Goal: Task Accomplishment & Management: Complete application form

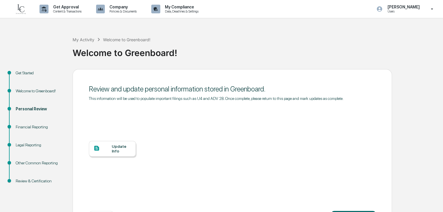
click at [114, 152] on div "Update Info" at bounding box center [121, 148] width 19 height 9
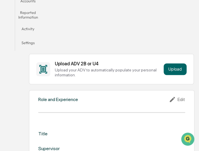
scroll to position [232, 0]
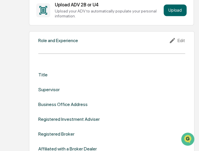
click at [177, 42] on icon at bounding box center [173, 40] width 9 height 7
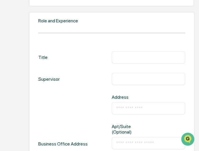
scroll to position [261, 0]
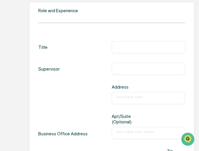
click at [146, 71] on input "text" at bounding box center [148, 69] width 65 height 6
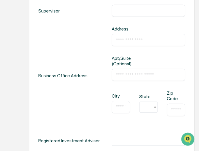
click at [68, 45] on div "Business Office Address" at bounding box center [62, 75] width 49 height 99
click at [136, 76] on input "text" at bounding box center [148, 75] width 65 height 6
click at [171, 74] on input "**********" at bounding box center [148, 75] width 65 height 6
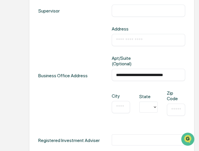
type input "**********"
drag, startPoint x: 121, startPoint y: 107, endPoint x: 114, endPoint y: 105, distance: 7.0
click at [120, 107] on input "text" at bounding box center [121, 107] width 10 height 6
type input "**********"
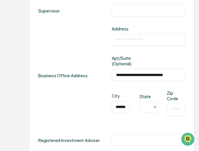
scroll to position [0, 0]
type input "*"
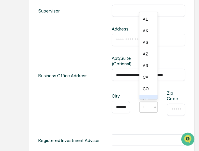
type input "**"
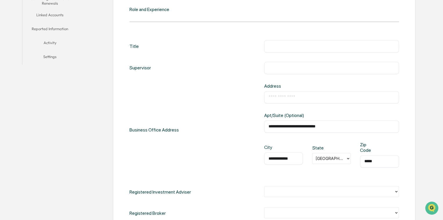
scroll to position [203, 0]
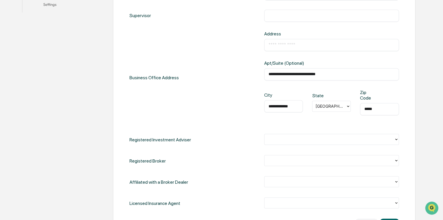
type input "*****"
click at [199, 71] on input "**********" at bounding box center [332, 74] width 126 height 6
click at [199, 40] on div "​" at bounding box center [331, 45] width 135 height 12
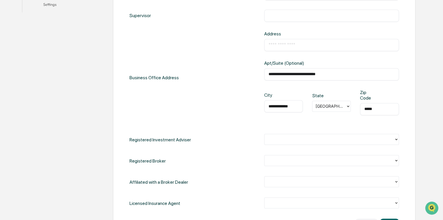
click at [199, 43] on input "text" at bounding box center [332, 45] width 126 height 6
paste input "**********"
type input "**********"
click at [199, 73] on input "**********" at bounding box center [332, 74] width 126 height 6
drag, startPoint x: 379, startPoint y: 73, endPoint x: 236, endPoint y: 78, distance: 143.9
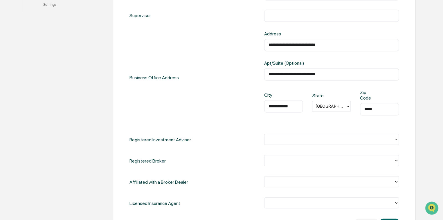
click at [199, 78] on div "**********" at bounding box center [265, 78] width 270 height 94
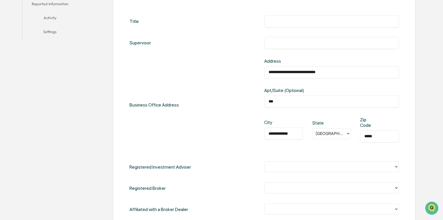
scroll to position [261, 0]
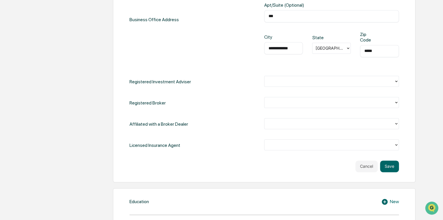
type input "***"
click at [199, 84] on div at bounding box center [330, 81] width 130 height 9
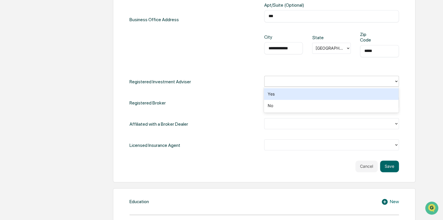
click at [199, 96] on div "Yes" at bounding box center [331, 94] width 135 height 12
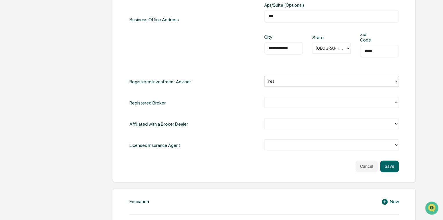
click at [199, 100] on div at bounding box center [330, 102] width 124 height 7
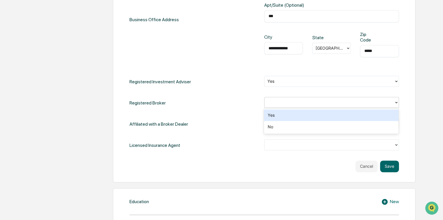
click at [199, 114] on div "Yes" at bounding box center [331, 116] width 135 height 12
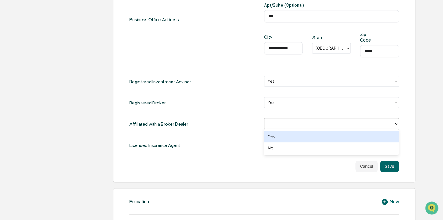
click at [199, 121] on div at bounding box center [330, 123] width 124 height 7
click at [199, 139] on div "Yes" at bounding box center [331, 137] width 135 height 12
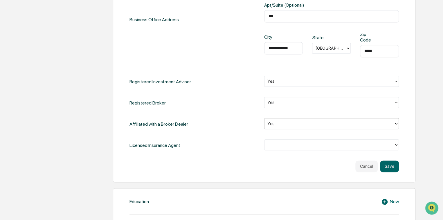
click at [199, 148] on div at bounding box center [330, 144] width 130 height 9
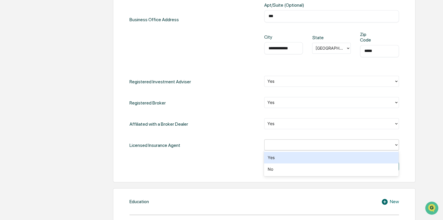
click at [199, 151] on div "Yes" at bounding box center [331, 158] width 135 height 12
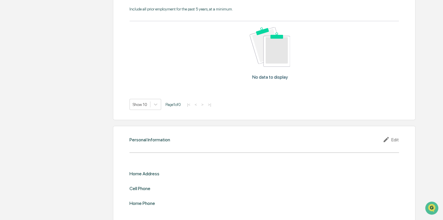
scroll to position [659, 0]
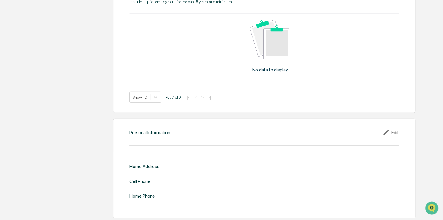
click at [199, 133] on icon at bounding box center [387, 132] width 9 height 7
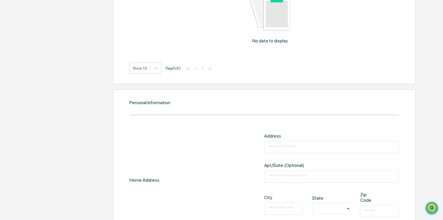
click at [199, 146] on input "text" at bounding box center [332, 147] width 126 height 6
type input "**********"
type input "*"
type input "**"
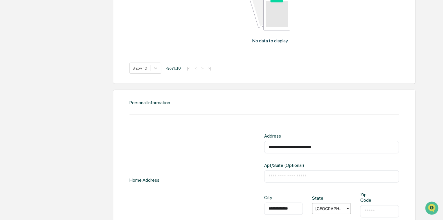
click at [199, 151] on div "​" at bounding box center [379, 211] width 39 height 12
click at [199, 151] on input "text" at bounding box center [380, 212] width 30 height 6
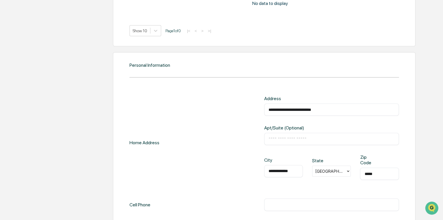
scroll to position [771, 0]
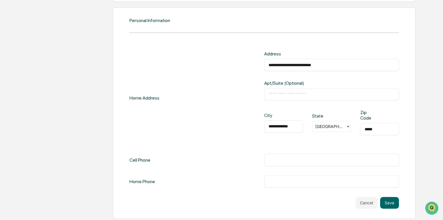
type input "*****"
click at [199, 151] on div "​" at bounding box center [331, 160] width 135 height 12
click at [199, 151] on input "text" at bounding box center [332, 160] width 126 height 6
click at [199, 151] on input "**********" at bounding box center [332, 160] width 126 height 6
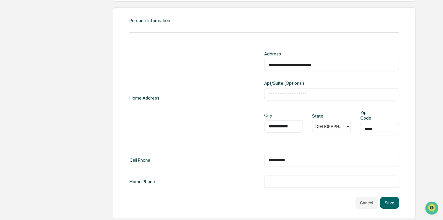
click at [199, 151] on input "**********" at bounding box center [332, 160] width 126 height 6
type input "**********"
click at [199, 151] on button "Save" at bounding box center [389, 203] width 19 height 12
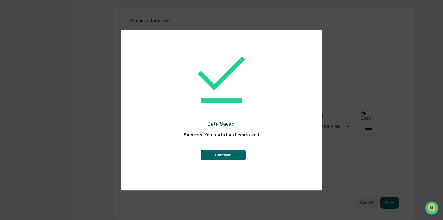
click at [199, 151] on button "Continue" at bounding box center [222, 155] width 45 height 10
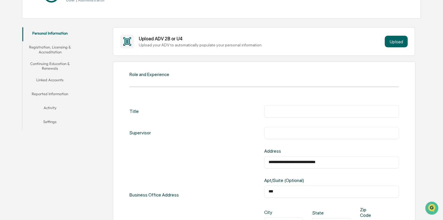
scroll to position [0, 0]
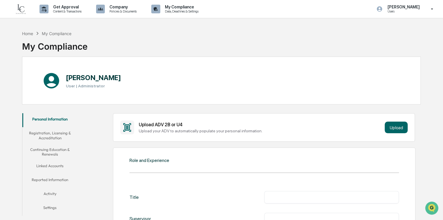
click at [60, 132] on button "Registration, Licensing & Accreditation" at bounding box center [49, 135] width 55 height 17
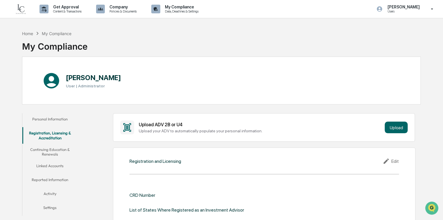
click at [61, 120] on button "Personal Information" at bounding box center [49, 120] width 55 height 14
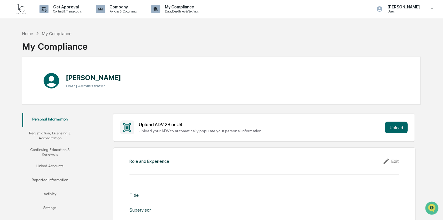
click at [60, 132] on button "Registration, Licensing & Accreditation" at bounding box center [49, 135] width 55 height 17
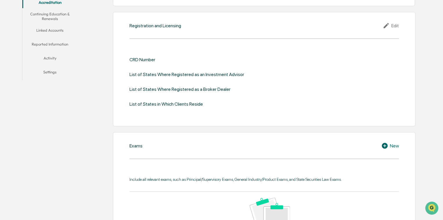
scroll to position [87, 0]
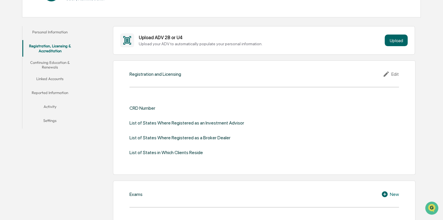
click at [62, 64] on button "Continuing Education & Renewals" at bounding box center [49, 65] width 55 height 17
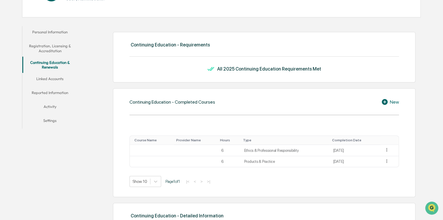
click at [66, 81] on button "Linked Accounts" at bounding box center [49, 80] width 55 height 14
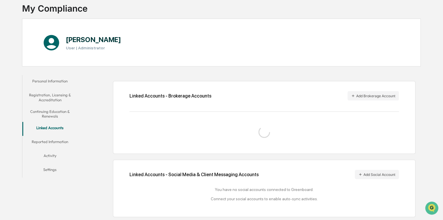
scroll to position [53, 0]
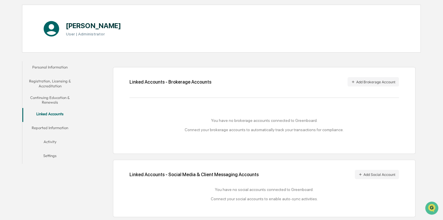
click at [65, 127] on button "Reported Information" at bounding box center [49, 129] width 55 height 14
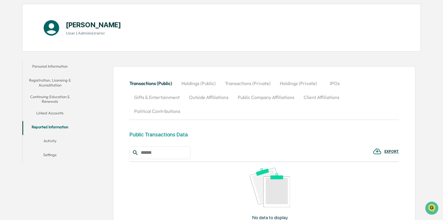
click at [60, 139] on button "Activity" at bounding box center [49, 142] width 55 height 14
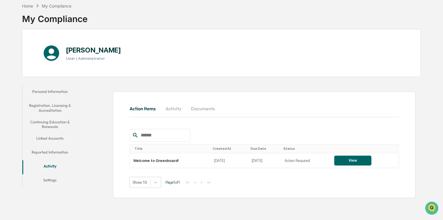
scroll to position [28, 0]
click at [56, 151] on button "Activity" at bounding box center [49, 167] width 55 height 14
click at [55, 151] on button "Settings" at bounding box center [49, 181] width 55 height 14
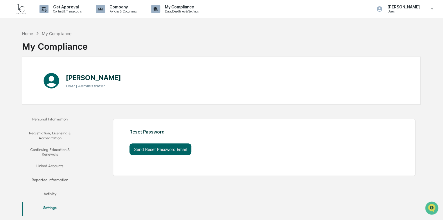
click at [61, 31] on div "My Compliance" at bounding box center [57, 33] width 30 height 5
click at [26, 32] on div "Home" at bounding box center [27, 33] width 11 height 5
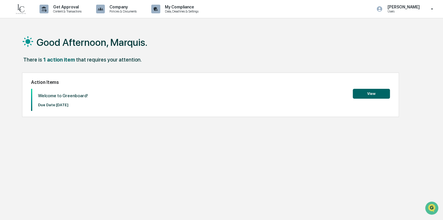
click at [199, 94] on button "View" at bounding box center [371, 94] width 37 height 10
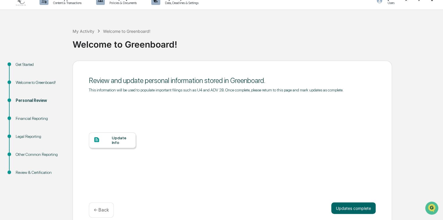
scroll to position [16, 0]
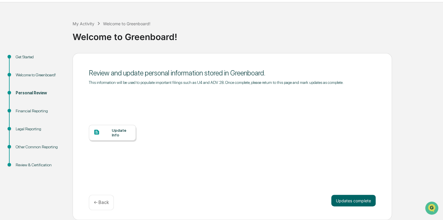
click at [40, 113] on div "Financial Reporting" at bounding box center [40, 111] width 48 height 6
click at [199, 151] on button "Updates complete" at bounding box center [353, 201] width 44 height 12
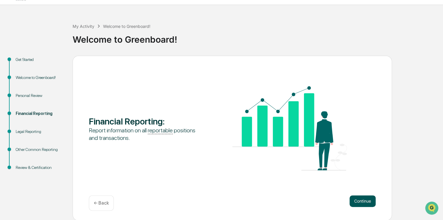
click at [199, 151] on button "Continue" at bounding box center [363, 201] width 26 height 12
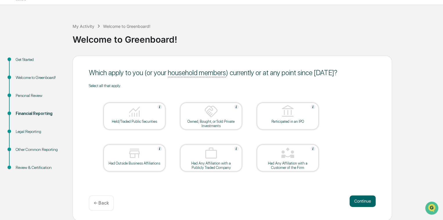
click at [144, 123] on div "Held/Traded Public Securities" at bounding box center [134, 121] width 52 height 4
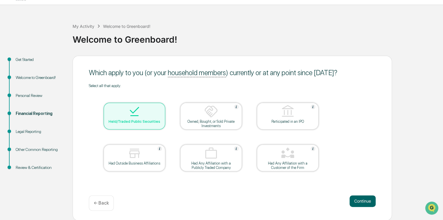
click at [135, 151] on div "Had Outside Business Affiliations" at bounding box center [134, 163] width 52 height 4
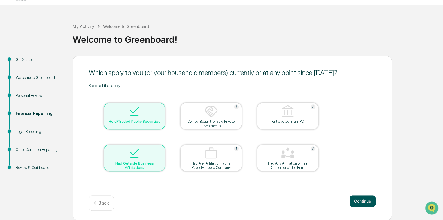
click at [199, 151] on button "Continue" at bounding box center [363, 201] width 26 height 12
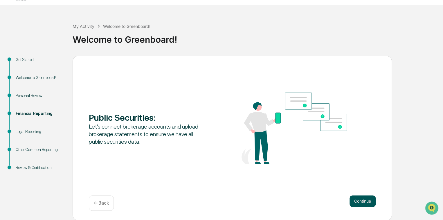
click at [199, 151] on button "Continue" at bounding box center [363, 201] width 26 height 12
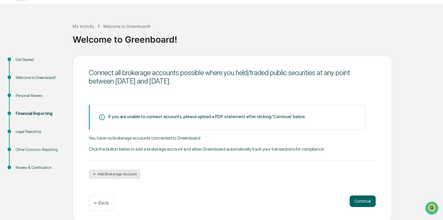
click at [115, 151] on button "Add Brokerage Account" at bounding box center [114, 174] width 51 height 9
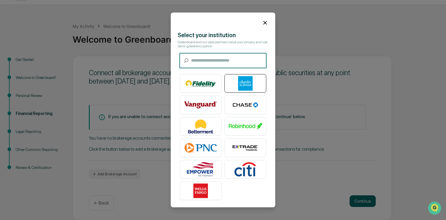
click at [199, 85] on img at bounding box center [245, 83] width 33 height 15
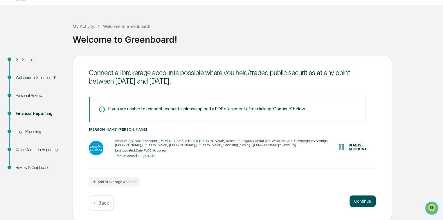
click at [199, 151] on button "Continue" at bounding box center [363, 201] width 26 height 12
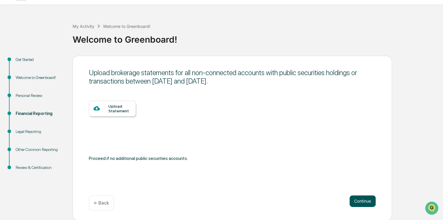
click at [199, 151] on button "Continue" at bounding box center [363, 201] width 26 height 12
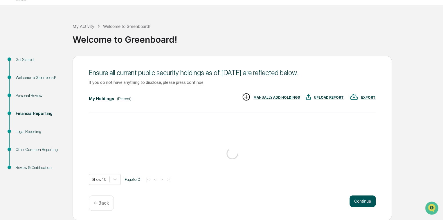
click at [199, 151] on button "Continue" at bounding box center [363, 201] width 26 height 12
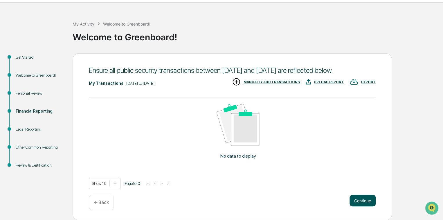
click at [199, 151] on button "Continue" at bounding box center [363, 201] width 26 height 12
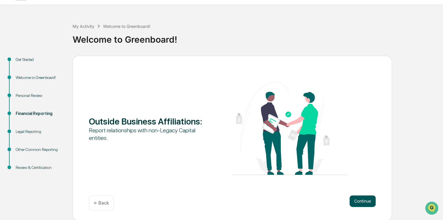
click at [199, 151] on button "Continue" at bounding box center [363, 201] width 26 height 12
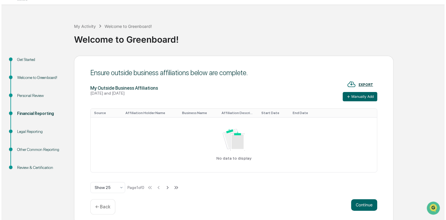
scroll to position [17, 0]
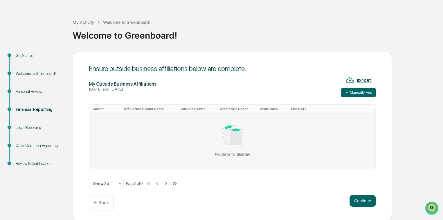
click at [159, 127] on div "No data to display" at bounding box center [232, 141] width 279 height 32
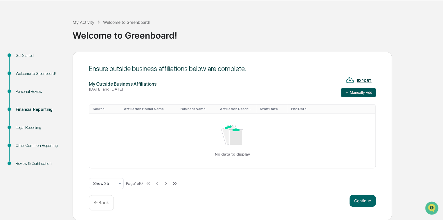
click at [199, 89] on button "Manually Add" at bounding box center [358, 92] width 35 height 9
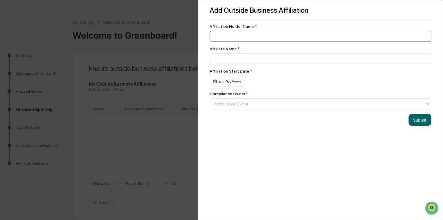
click at [199, 33] on input at bounding box center [321, 36] width 222 height 11
type input "**********"
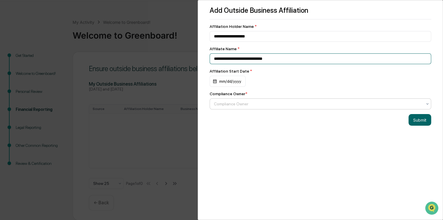
type input "**********"
click at [199, 103] on div at bounding box center [318, 104] width 208 height 6
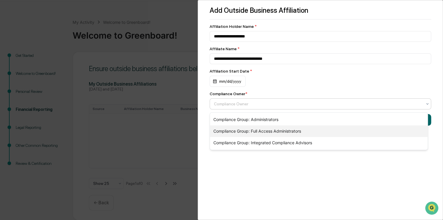
click at [199, 133] on div "Compliance Group: Full Access Administrators" at bounding box center [319, 131] width 218 height 12
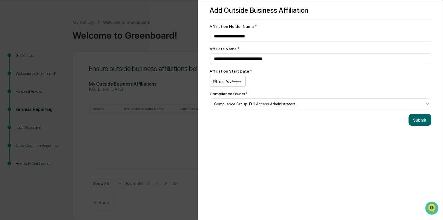
click at [199, 84] on div "mm/dd/yyyy" at bounding box center [228, 81] width 36 height 11
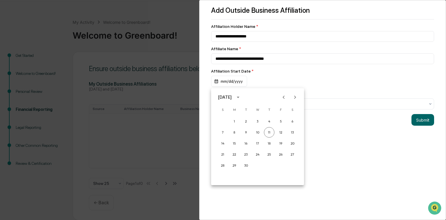
click at [199, 82] on div at bounding box center [223, 110] width 446 height 220
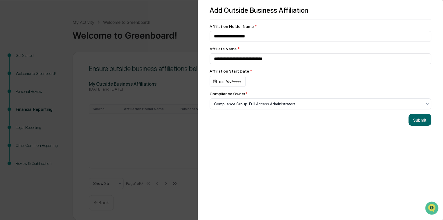
click at [199, 82] on div at bounding box center [221, 110] width 443 height 220
click at [199, 82] on div "mm/dd/yyyy" at bounding box center [228, 81] width 36 height 11
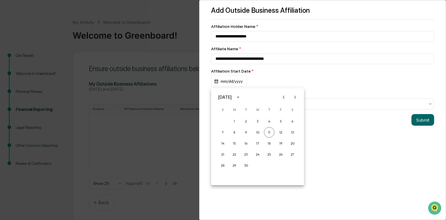
click at [199, 97] on div "September 2025" at bounding box center [225, 97] width 14 height 6
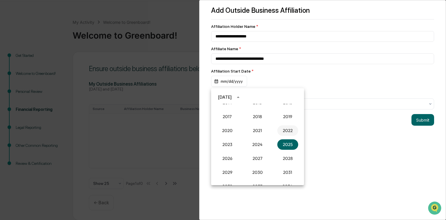
click at [199, 133] on button "2022" at bounding box center [287, 130] width 21 height 10
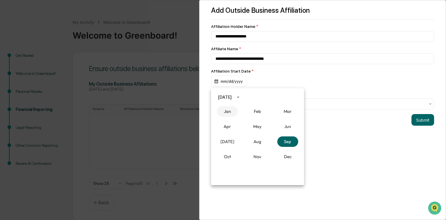
click at [199, 113] on button "Jan" at bounding box center [227, 111] width 21 height 10
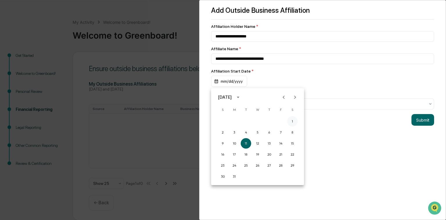
click at [199, 120] on button "1" at bounding box center [292, 121] width 10 height 10
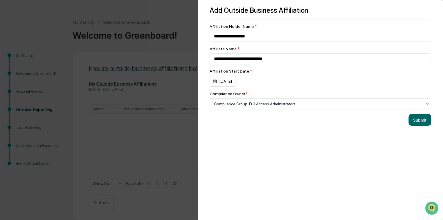
click at [199, 83] on div "01/01/2022" at bounding box center [223, 81] width 27 height 11
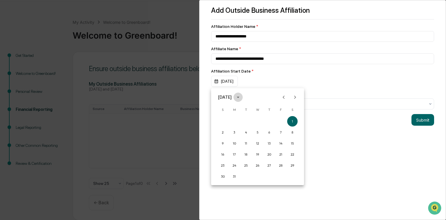
click at [199, 100] on icon "calendar view is open, switch to year view" at bounding box center [238, 97] width 6 height 6
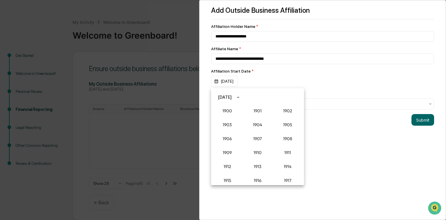
scroll to position [524, 0]
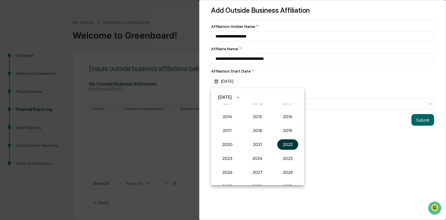
click at [199, 143] on button "2022" at bounding box center [287, 144] width 21 height 10
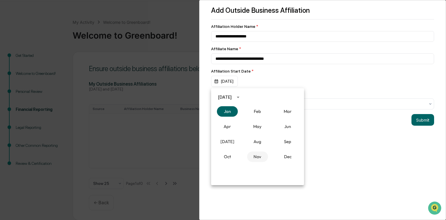
click at [199, 151] on button "Nov" at bounding box center [257, 157] width 21 height 10
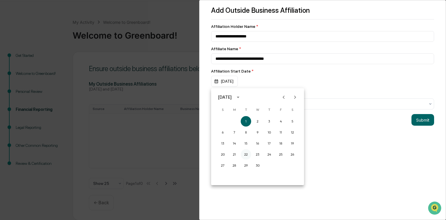
click at [199, 151] on button "22" at bounding box center [246, 154] width 10 height 10
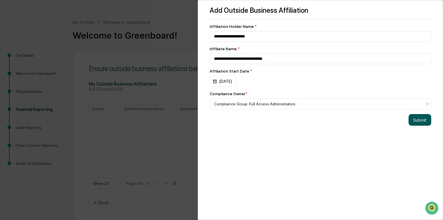
click at [199, 124] on button "Submit" at bounding box center [420, 120] width 23 height 12
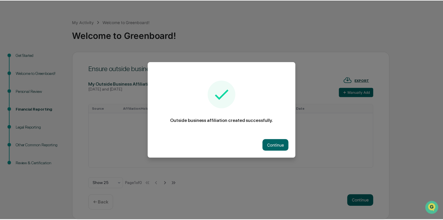
scroll to position [13, 0]
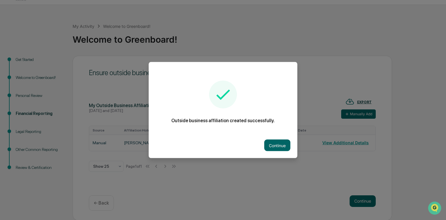
click at [199, 151] on div "Continue" at bounding box center [223, 146] width 149 height 26
click at [199, 149] on button "Continue" at bounding box center [277, 146] width 26 height 12
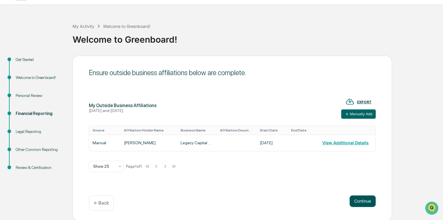
click at [199, 151] on button "Continue" at bounding box center [363, 201] width 26 height 12
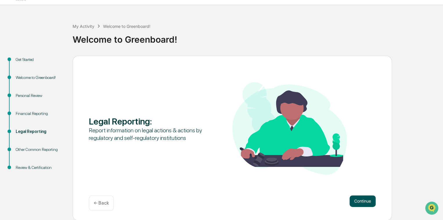
click at [199, 151] on button "Continue" at bounding box center [363, 201] width 26 height 12
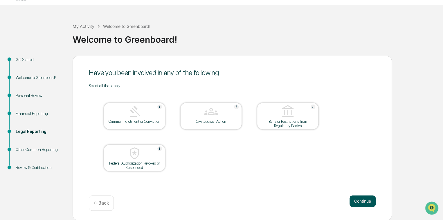
click at [199, 151] on button "Continue" at bounding box center [363, 201] width 26 height 12
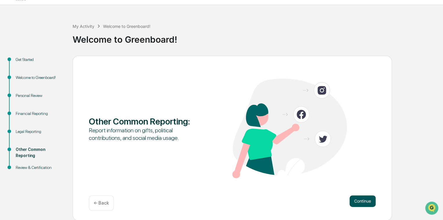
click at [199, 151] on button "Continue" at bounding box center [363, 201] width 26 height 12
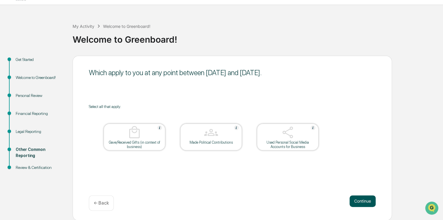
click at [199, 151] on button "Continue" at bounding box center [363, 201] width 26 height 12
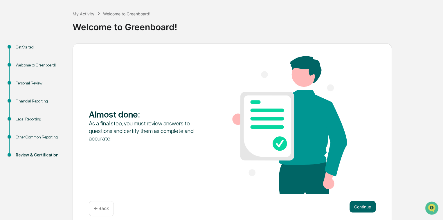
scroll to position [32, 0]
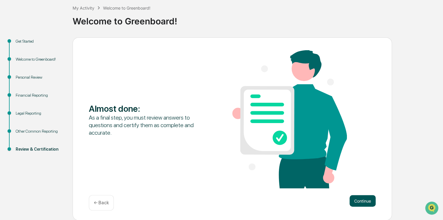
click at [199, 151] on button "Continue" at bounding box center [363, 201] width 26 height 12
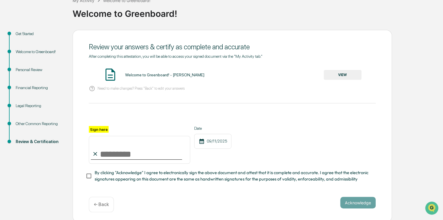
scroll to position [43, 0]
